Goal: Task Accomplishment & Management: Use online tool/utility

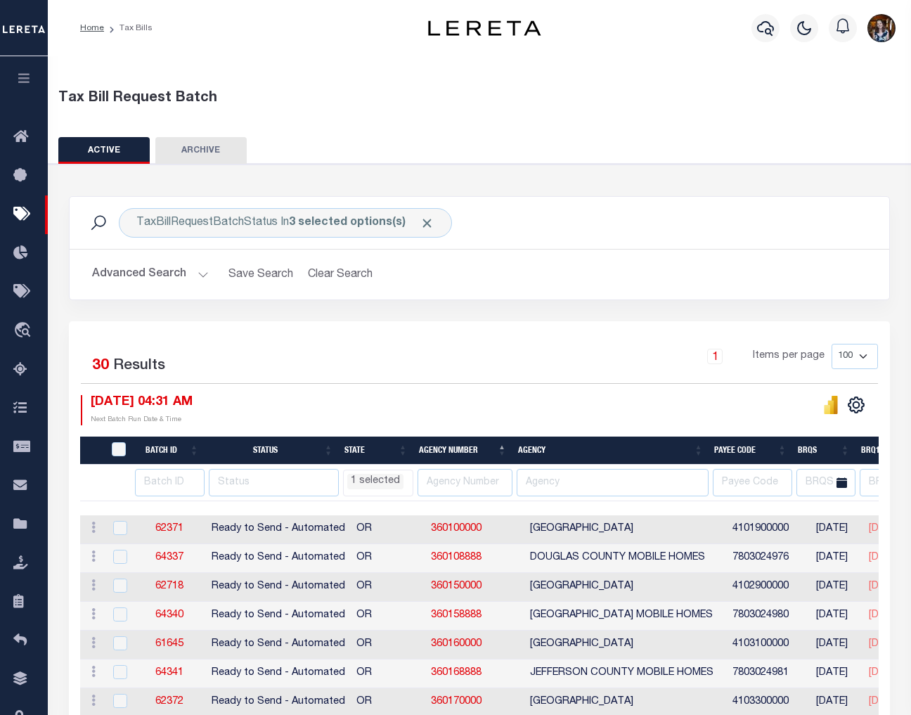
select select "OR"
select select
click at [88, 30] on link "Home" at bounding box center [92, 28] width 24 height 8
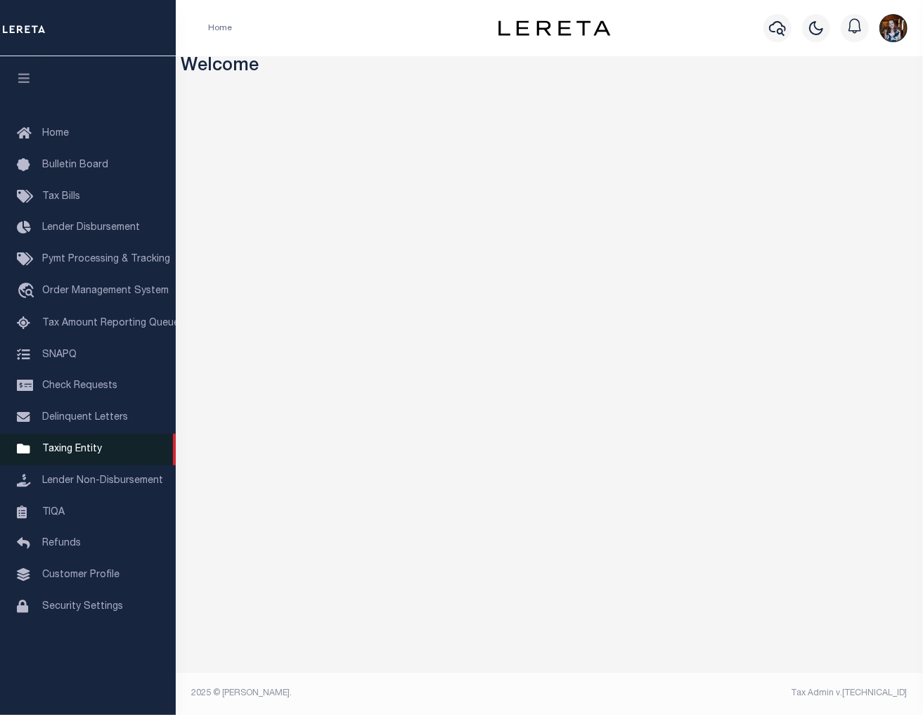
click at [69, 454] on span "Taxing Entity" at bounding box center [72, 449] width 60 height 10
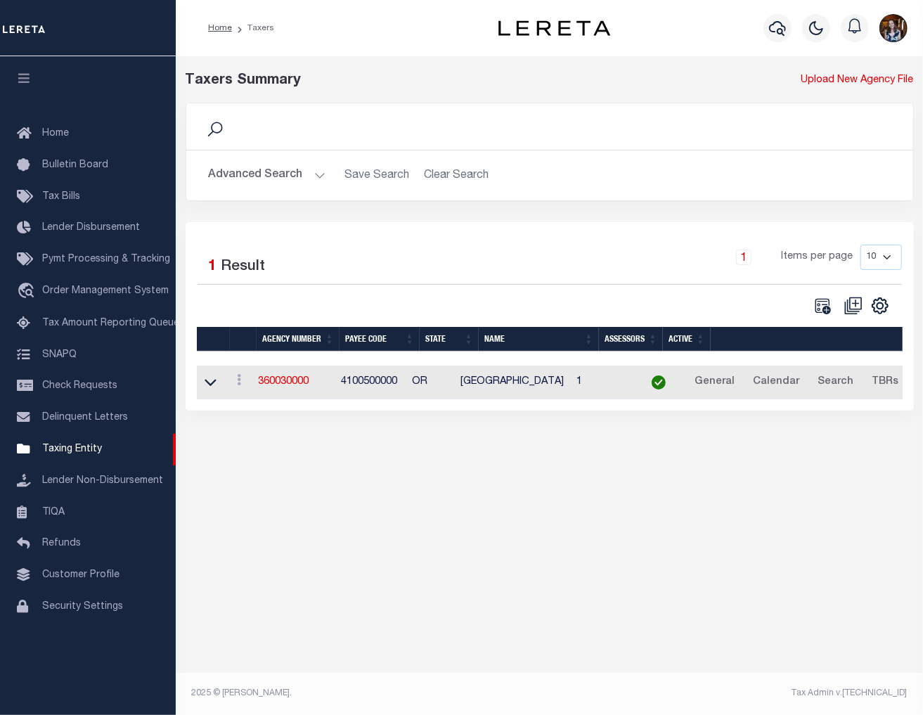
click at [275, 176] on button "Advanced Search" at bounding box center [267, 175] width 117 height 27
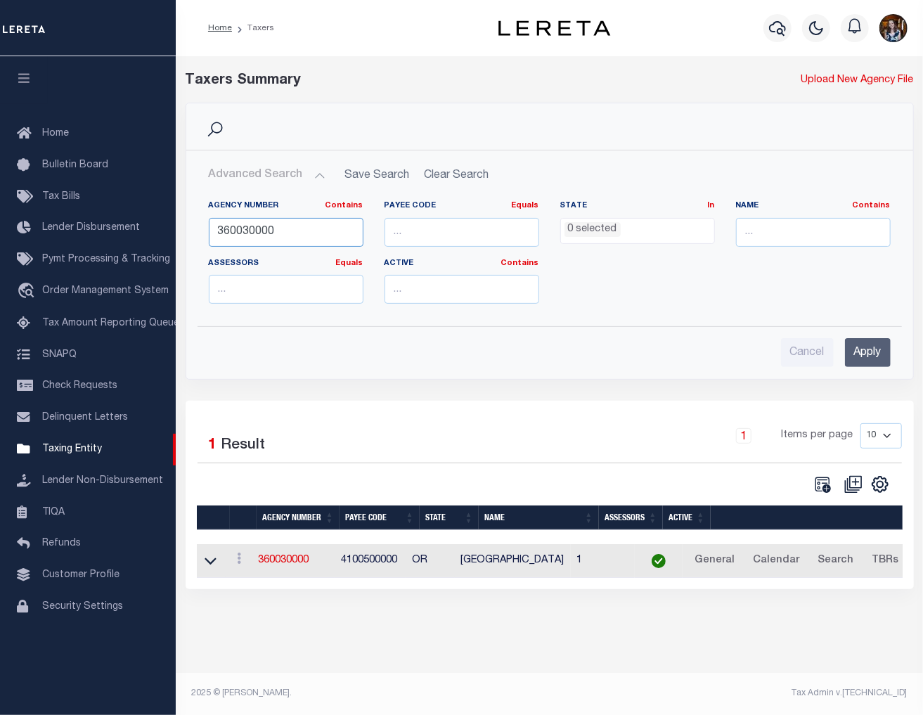
click at [271, 227] on input "360030000" at bounding box center [286, 232] width 155 height 29
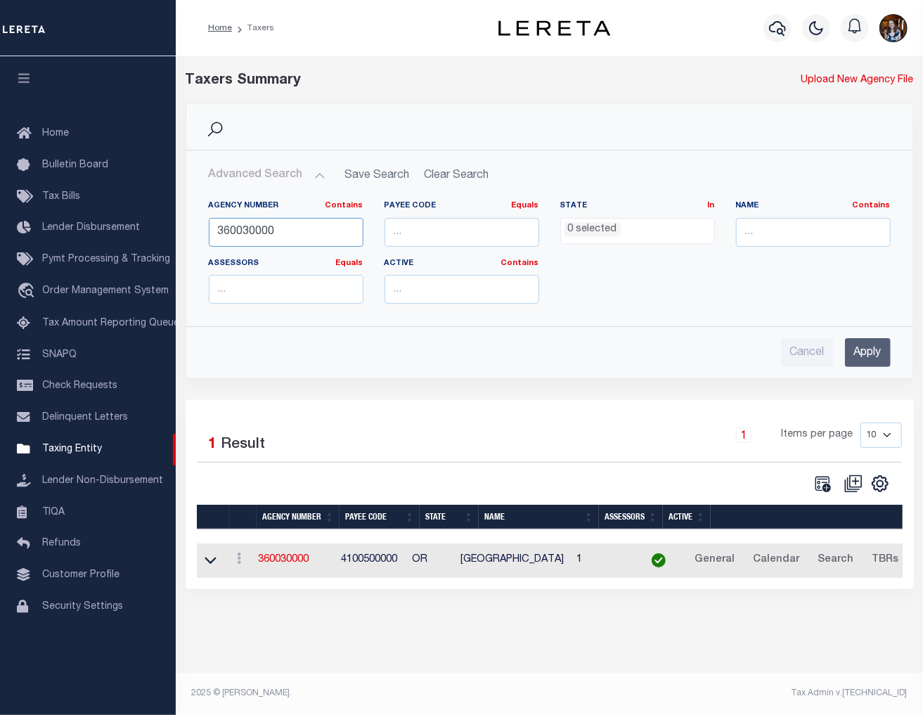
click at [271, 227] on input "360030000" at bounding box center [286, 232] width 155 height 29
type input "450440000"
click at [857, 356] on input "Apply" at bounding box center [868, 352] width 46 height 29
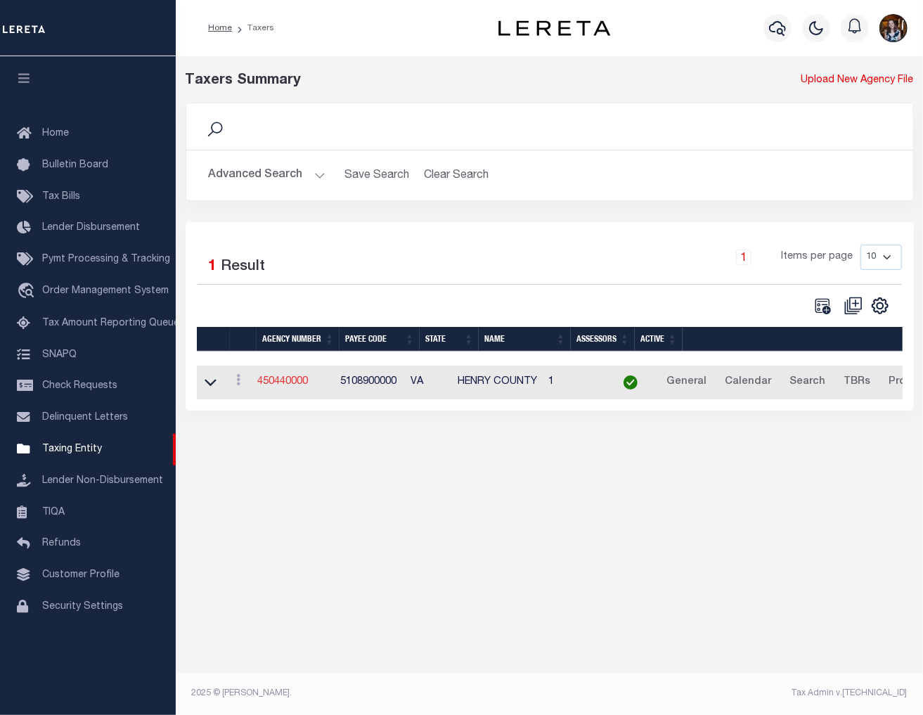
click at [289, 380] on link "450440000" at bounding box center [282, 382] width 51 height 10
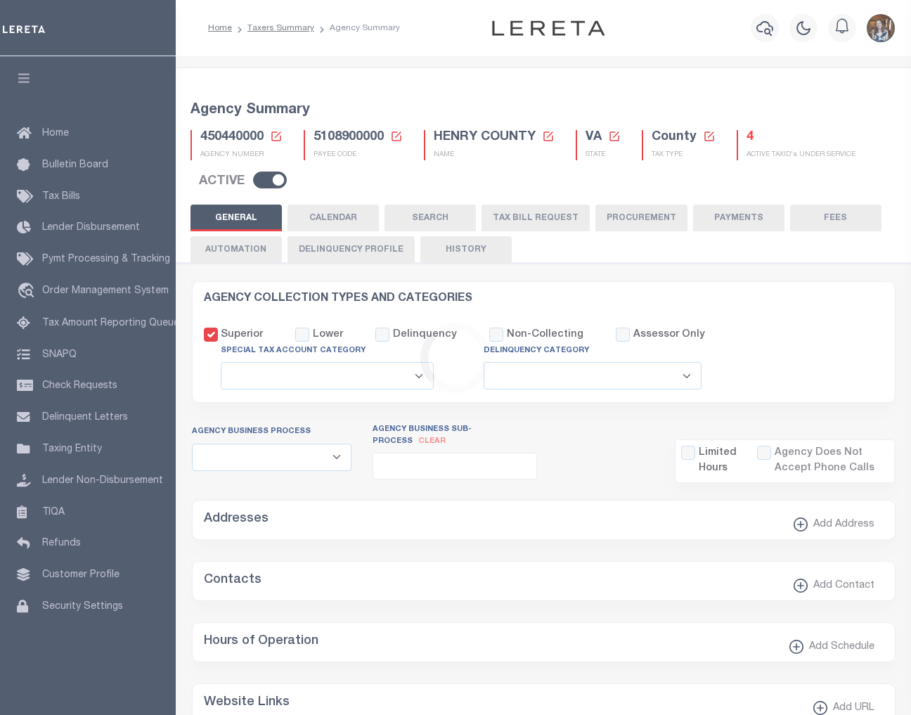
select select
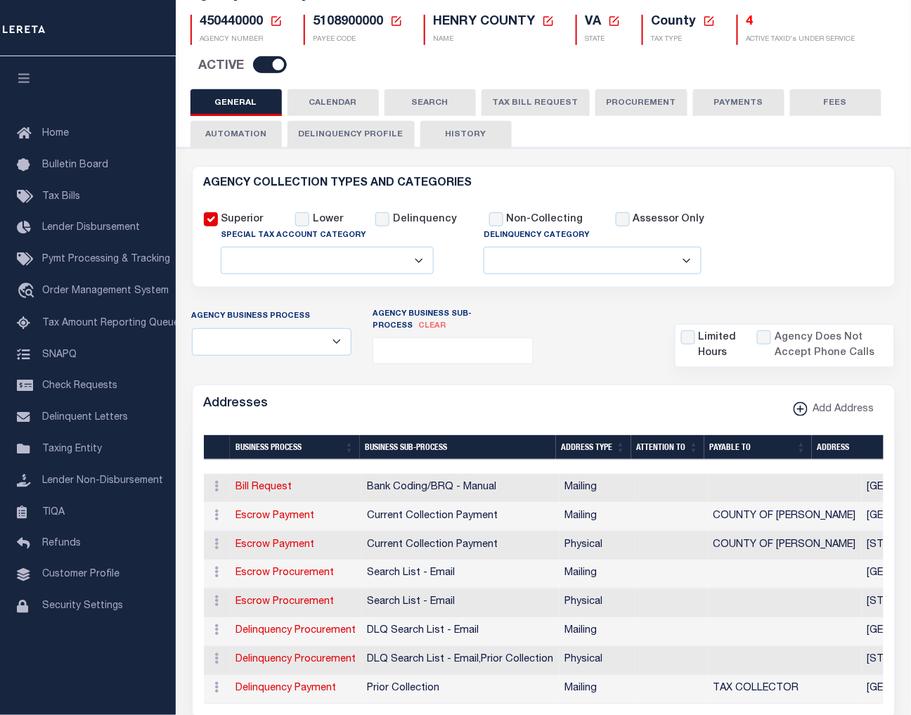
scroll to position [78, 0]
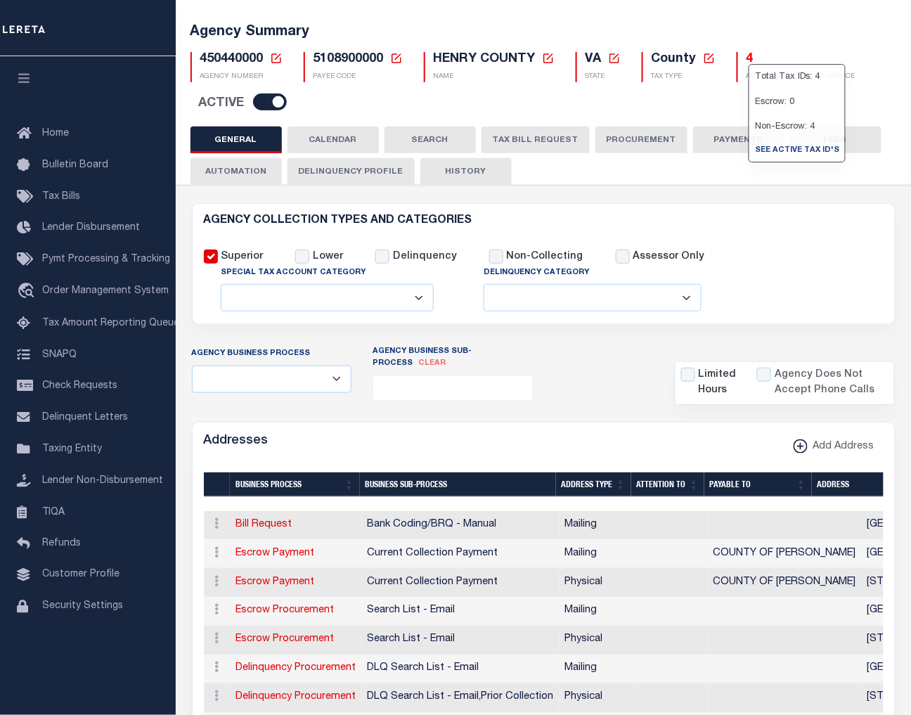
click at [746, 58] on h5 "4" at bounding box center [800, 59] width 109 height 15
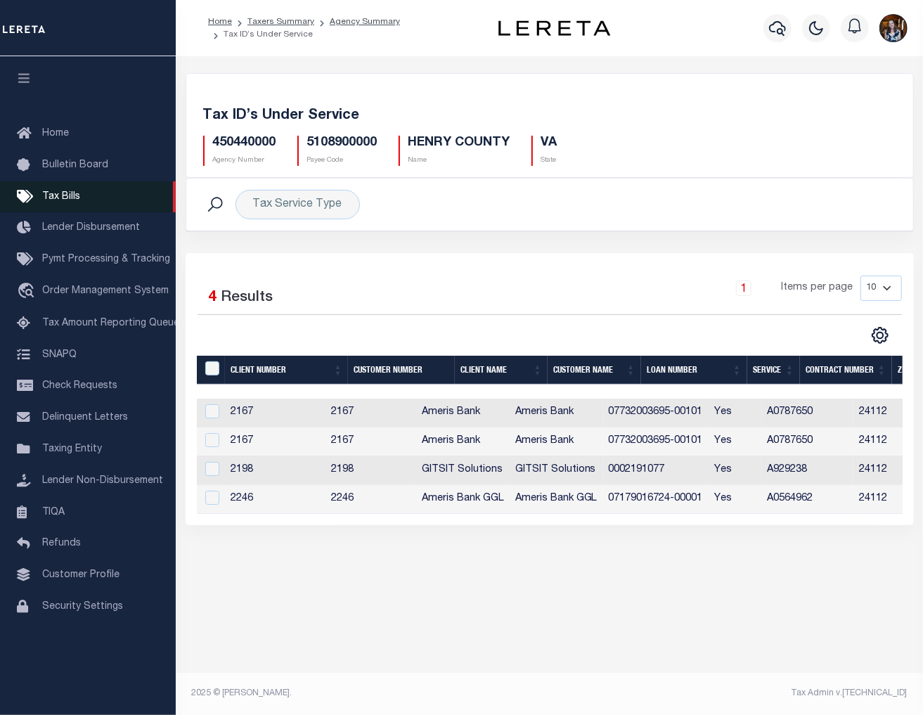
click at [69, 201] on span "Tax Bills" at bounding box center [61, 197] width 38 height 10
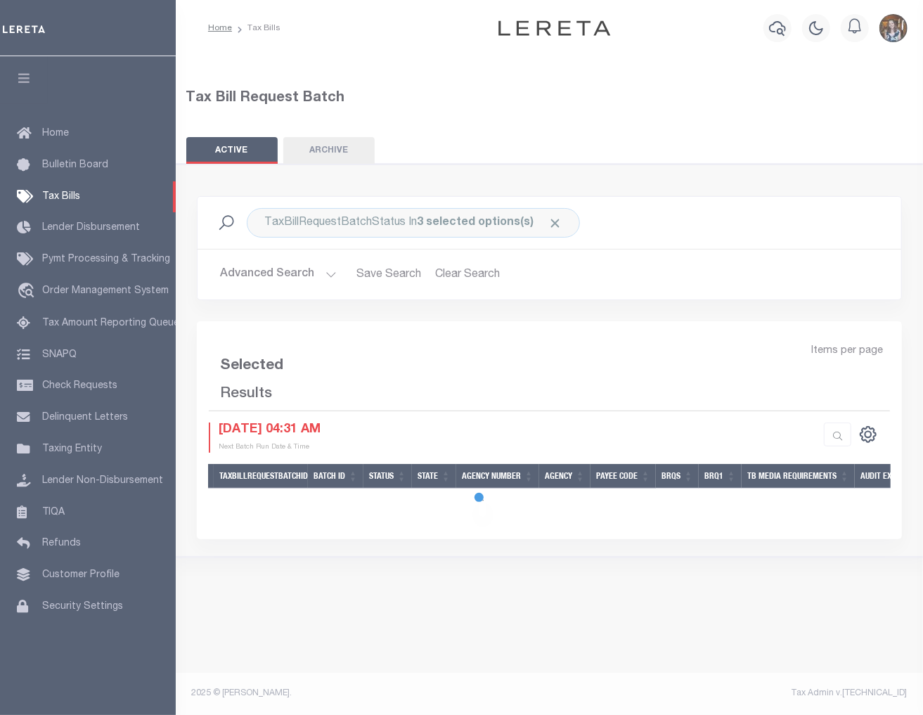
select select
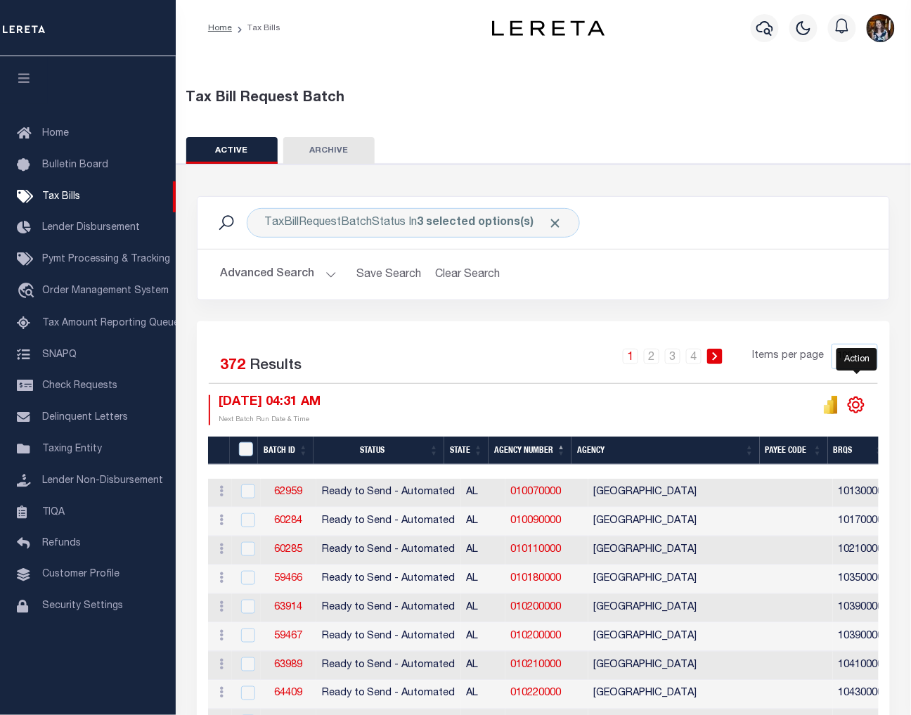
click at [861, 403] on icon "" at bounding box center [856, 405] width 18 height 18
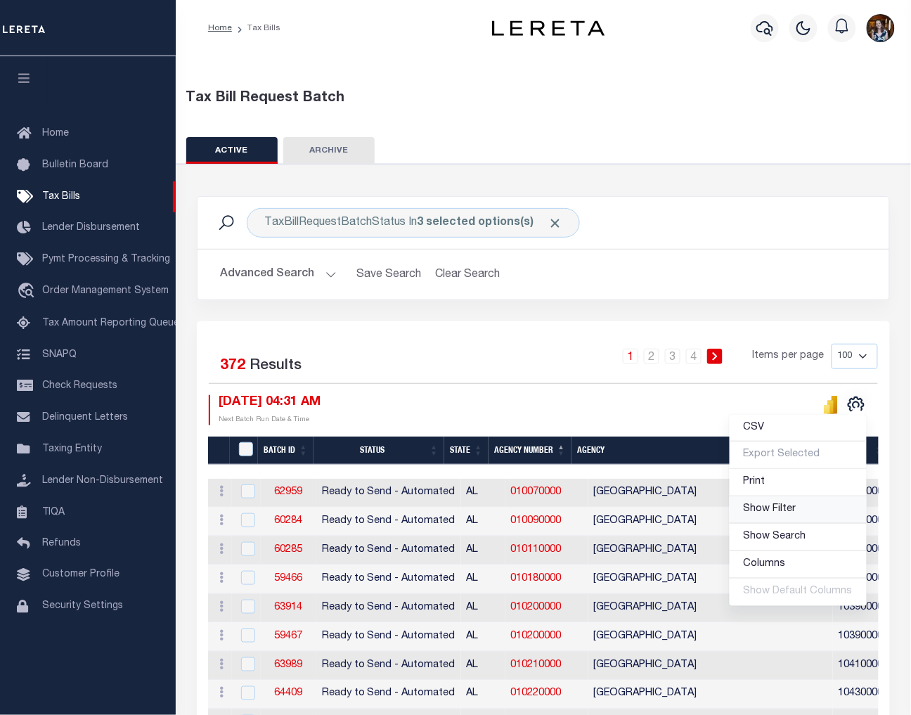
click at [767, 517] on link "Show Filter" at bounding box center [797, 509] width 137 height 27
select select
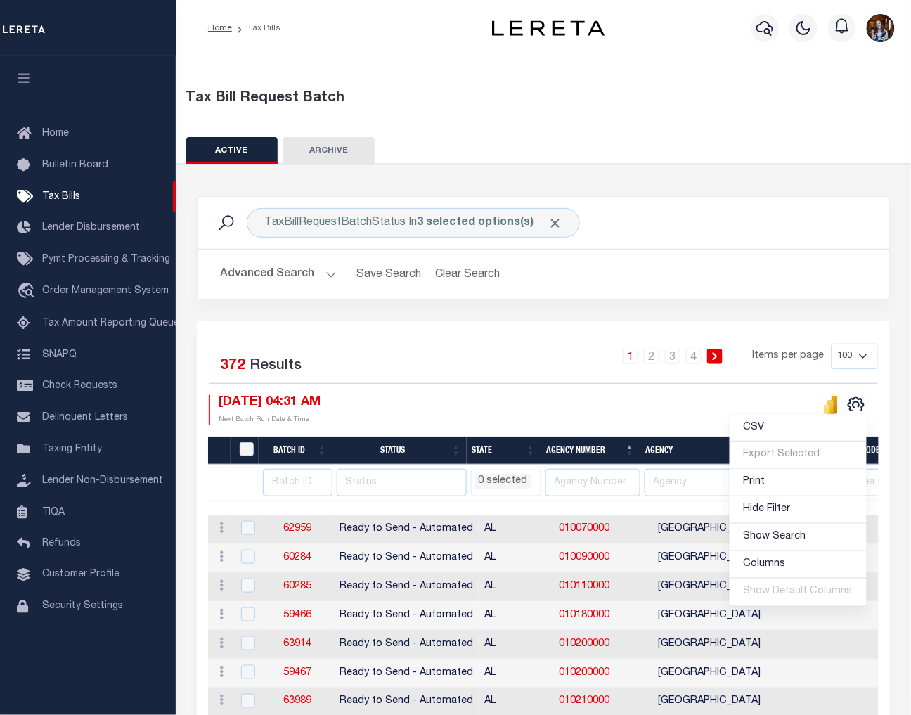
click at [522, 471] on ul "0 selected" at bounding box center [505, 479] width 69 height 19
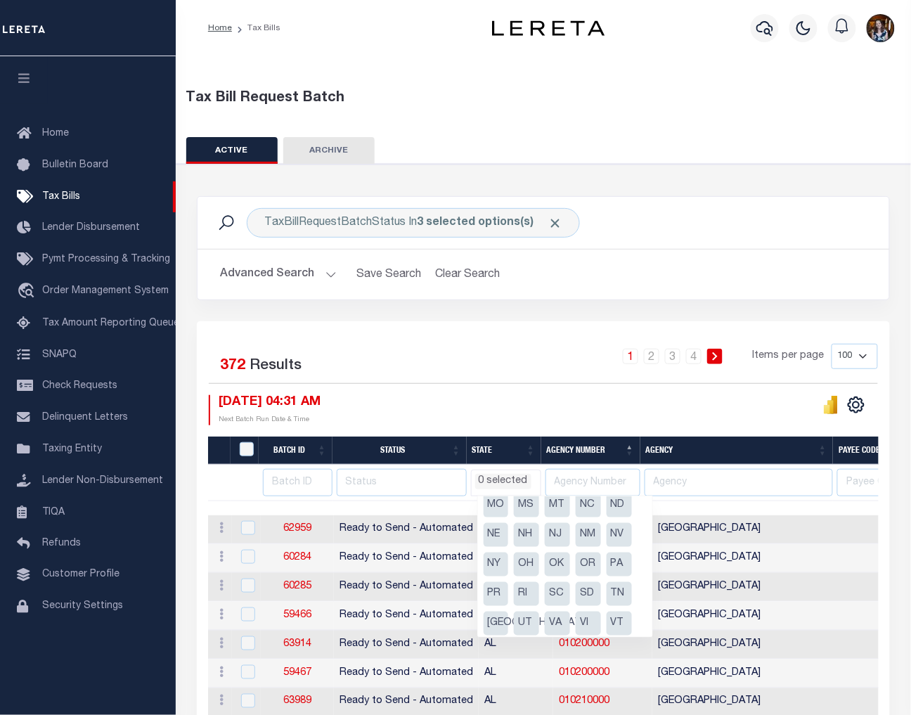
scroll to position [156, 0]
click at [590, 568] on li "OR" at bounding box center [587, 564] width 25 height 24
select select "OR"
click at [563, 391] on div "Selected 372 Results 1 2 3 4 Items per page 100 200 500 1000 [DATE] 04:31 AM Ne…" at bounding box center [542, 384] width 691 height 81
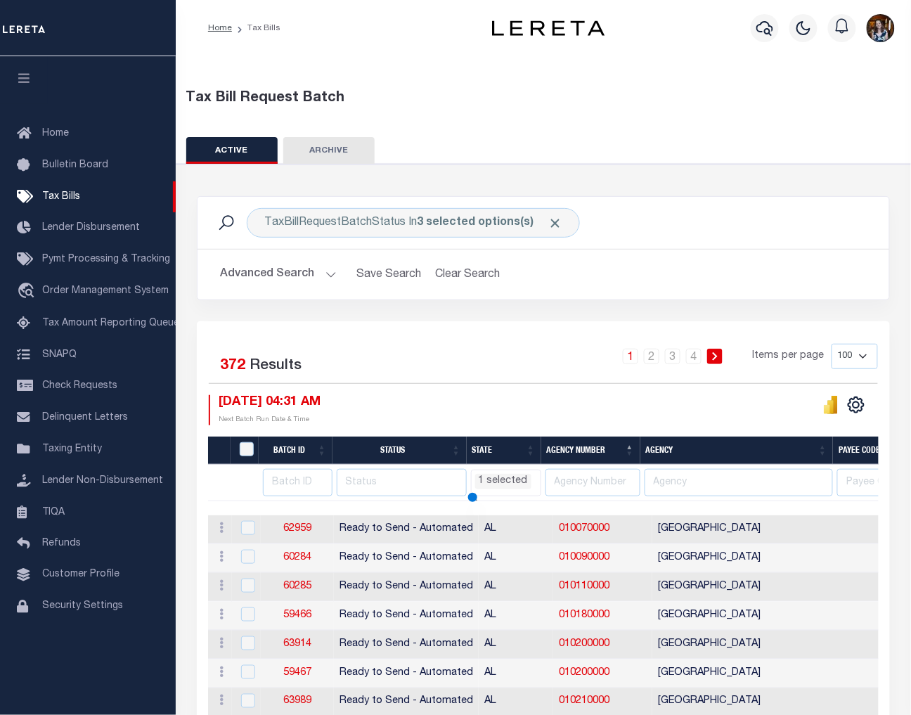
select select "OR"
select select
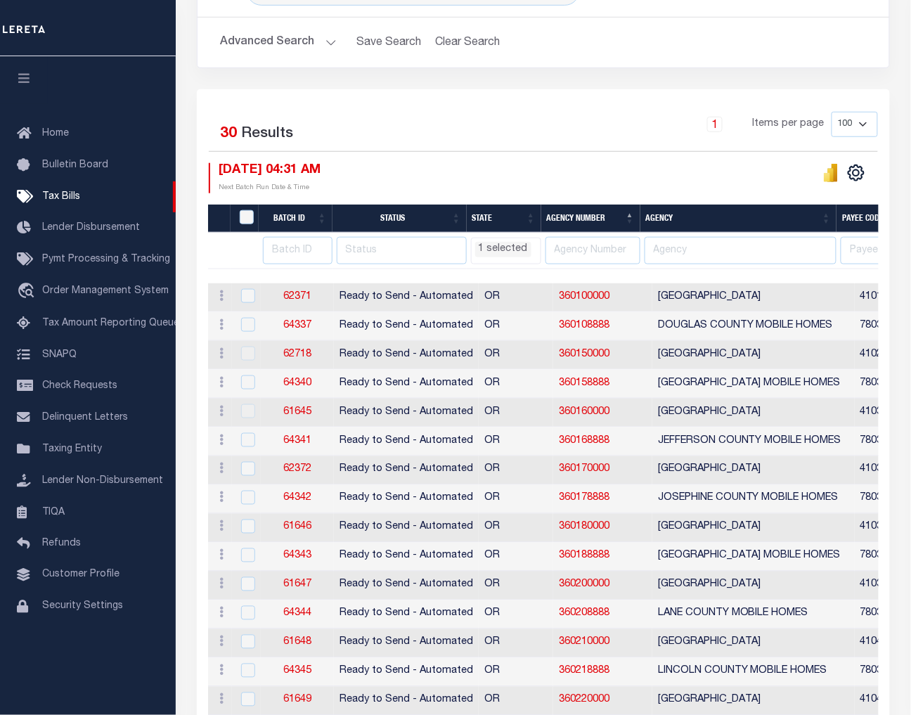
scroll to position [234, 0]
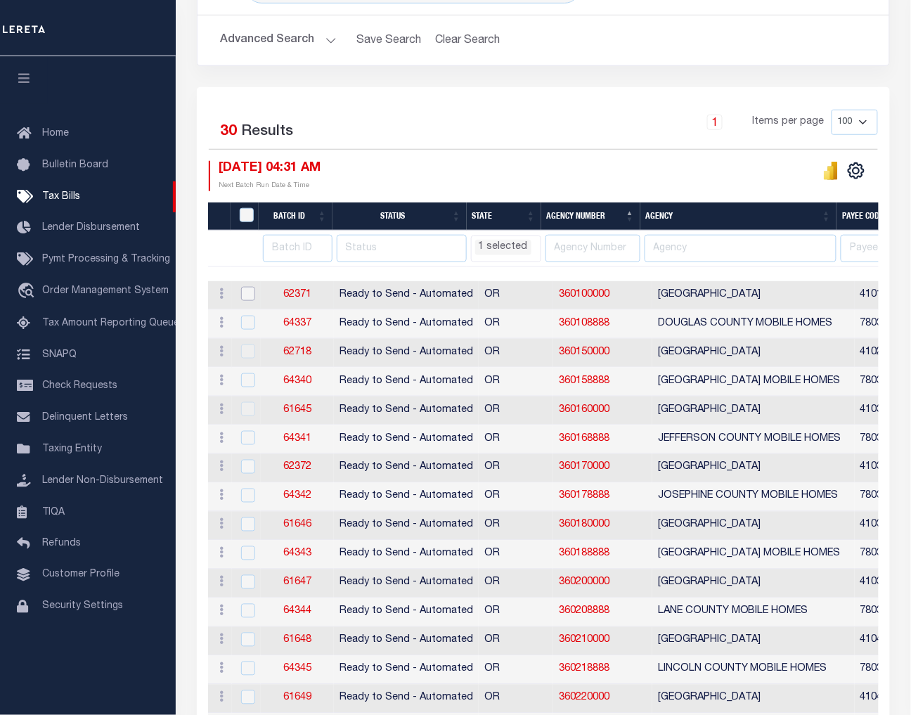
click at [247, 296] on input "checkbox" at bounding box center [248, 294] width 14 height 14
checkbox input "true"
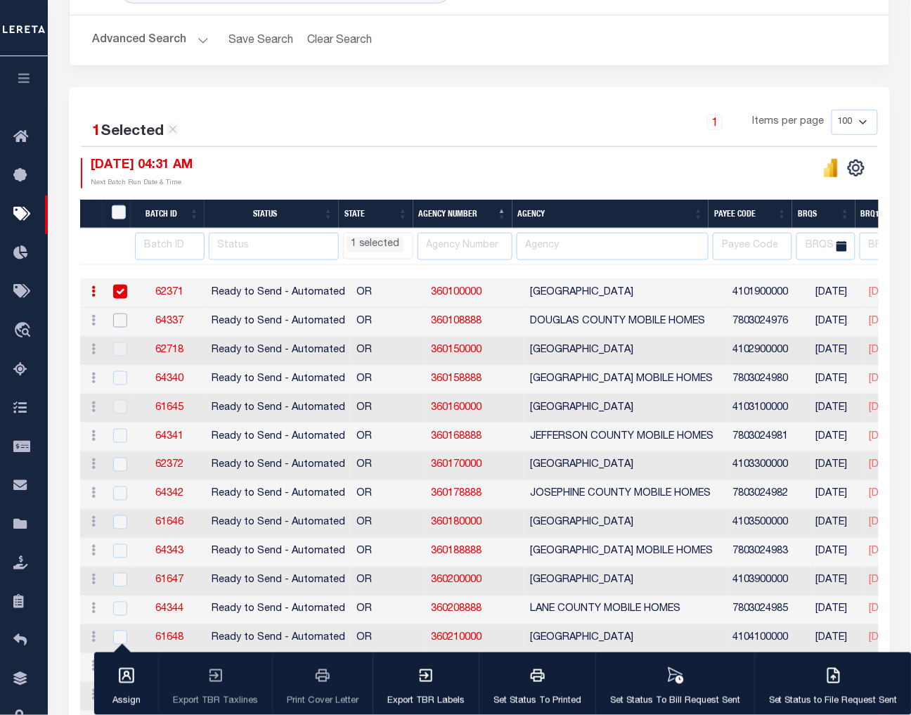
click at [122, 323] on input "checkbox" at bounding box center [120, 320] width 14 height 14
checkbox input "true"
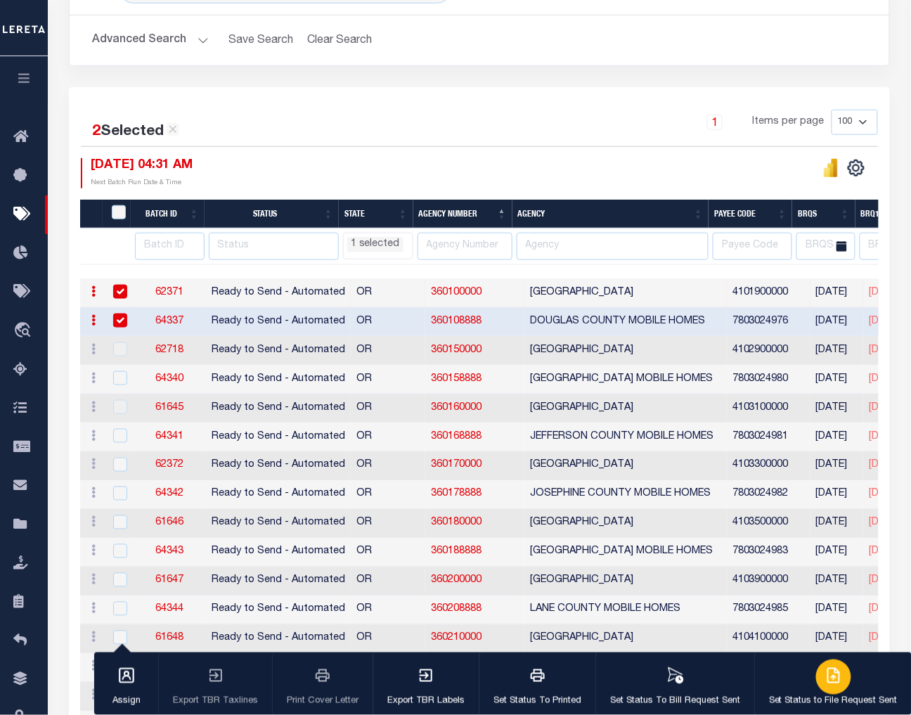
click at [818, 677] on div "button" at bounding box center [833, 676] width 35 height 35
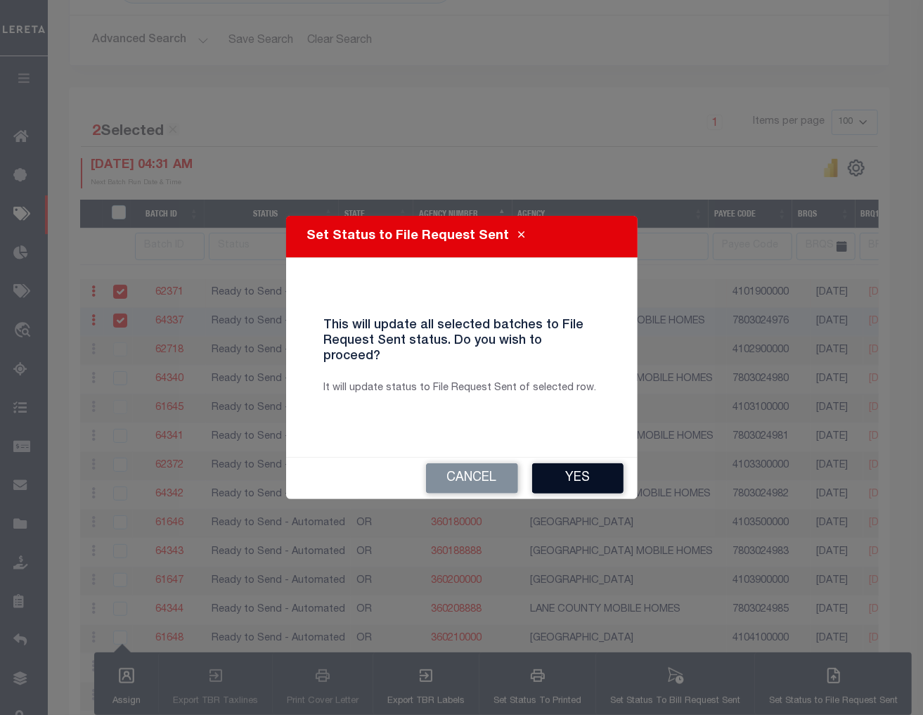
click at [586, 463] on button "Yes" at bounding box center [577, 478] width 91 height 30
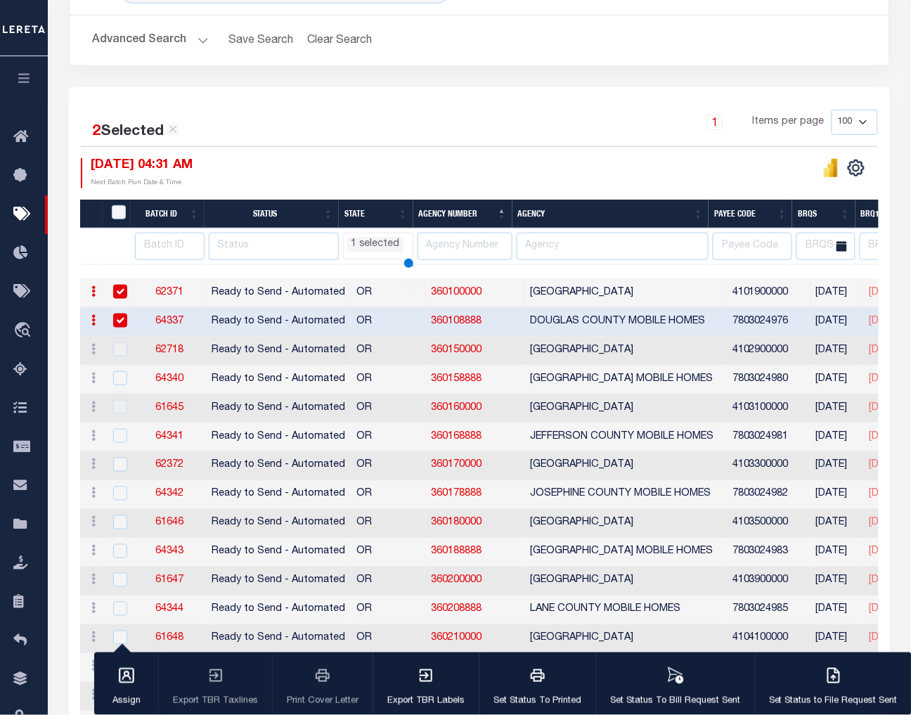
select select "OR"
select select
